Goal: Transaction & Acquisition: Purchase product/service

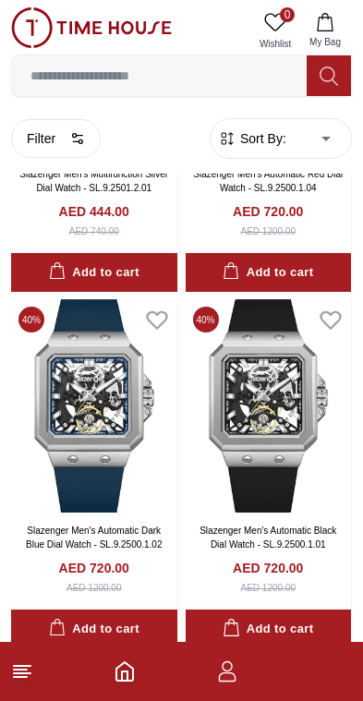
click at [265, 78] on input at bounding box center [159, 75] width 295 height 37
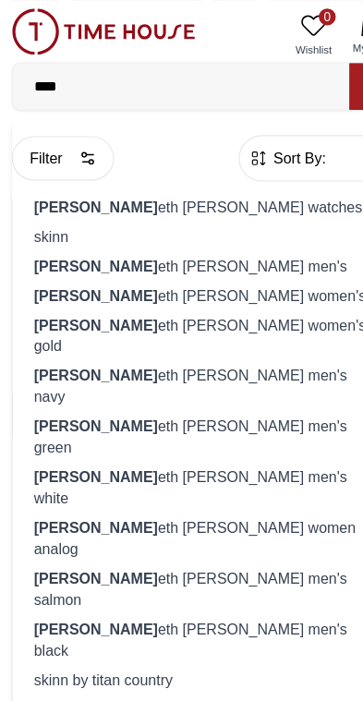
type input "****"
click at [139, 227] on div "[PERSON_NAME] eth [PERSON_NAME] men's" at bounding box center [181, 233] width 317 height 26
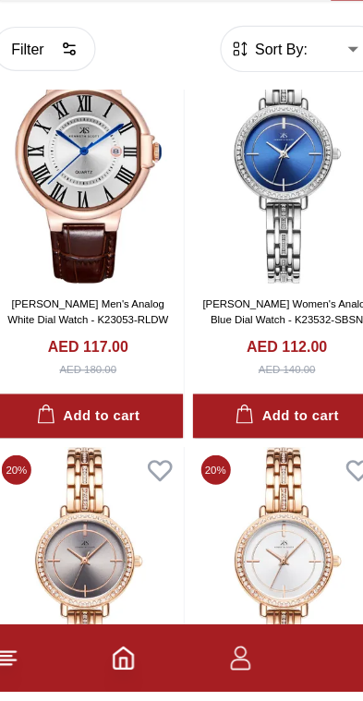
scroll to position [6574, 0]
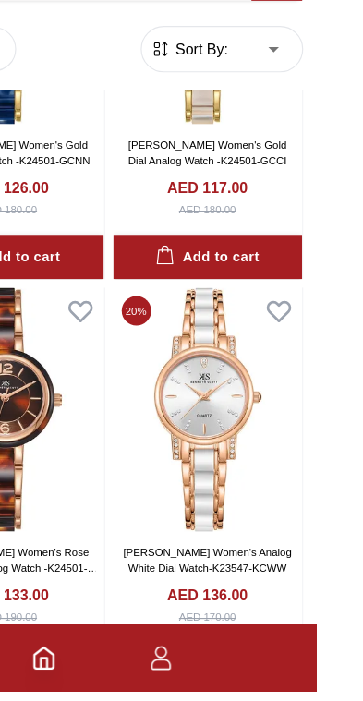
scroll to position [9212, 16]
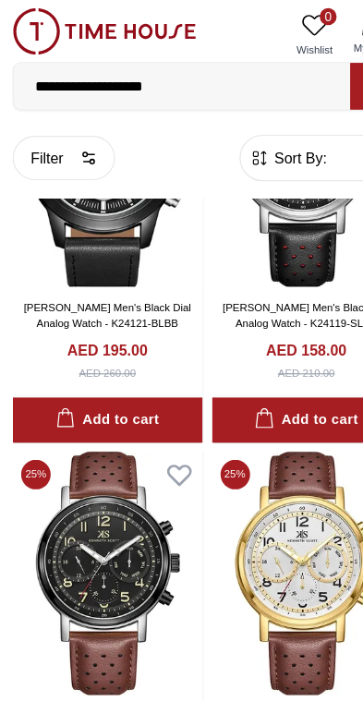
scroll to position [13440, 0]
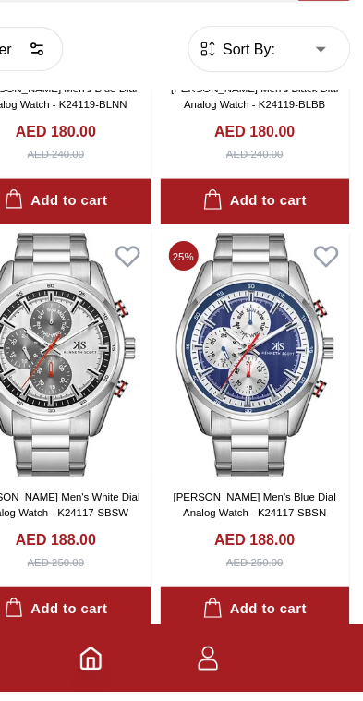
scroll to position [14203, 0]
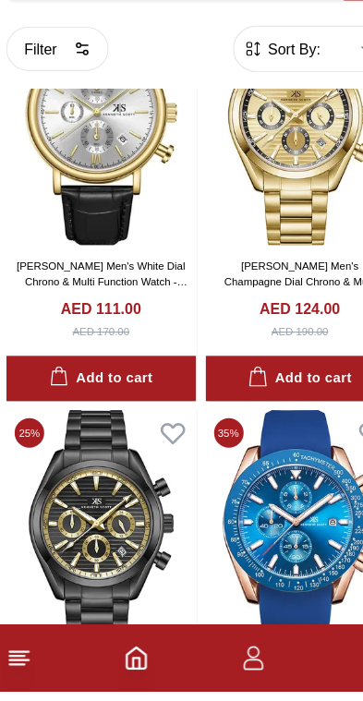
scroll to position [20303, 8]
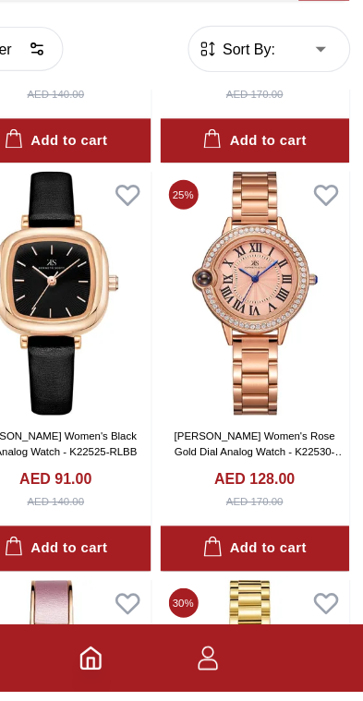
scroll to position [23540, 0]
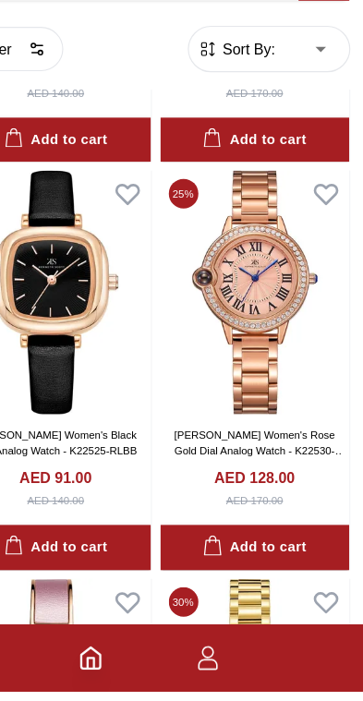
click at [207, 275] on img at bounding box center [269, 351] width 166 height 213
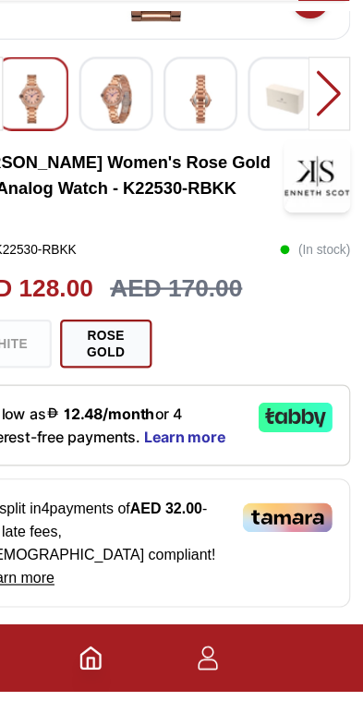
scroll to position [261, 0]
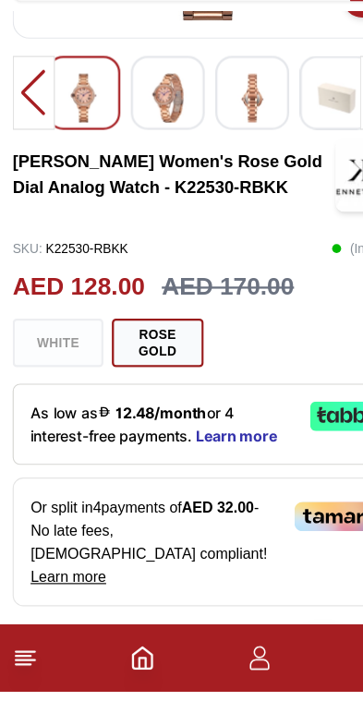
click at [31, 374] on div "[PERSON_NAME] Gold" at bounding box center [181, 395] width 341 height 42
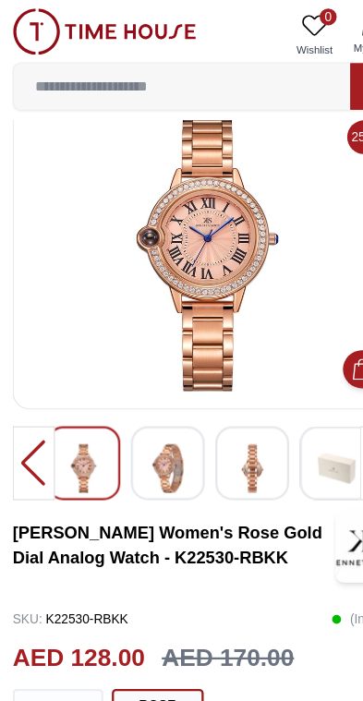
scroll to position [0, 0]
